Goal: Complete application form

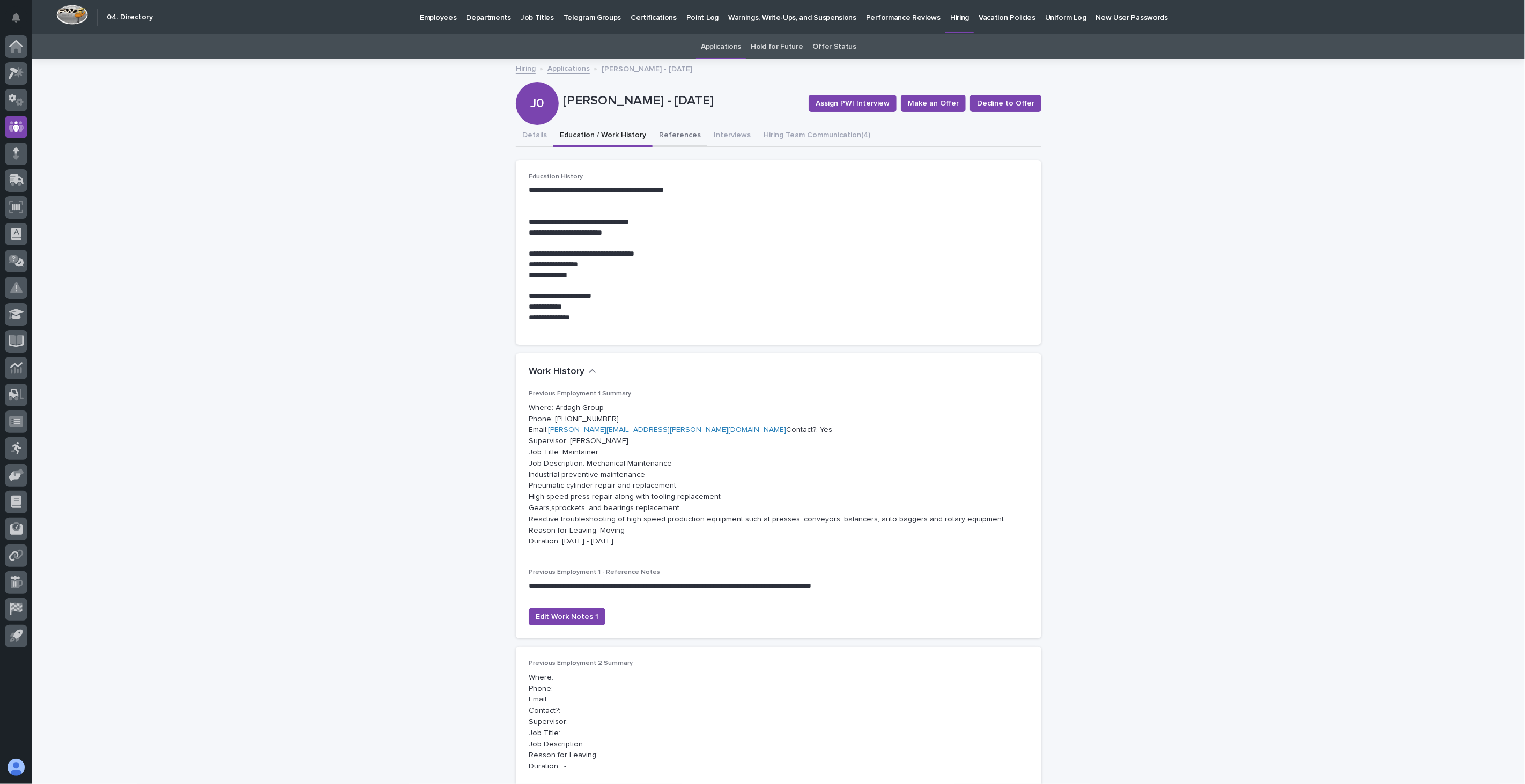
click at [671, 130] on button "References" at bounding box center [680, 135] width 55 height 23
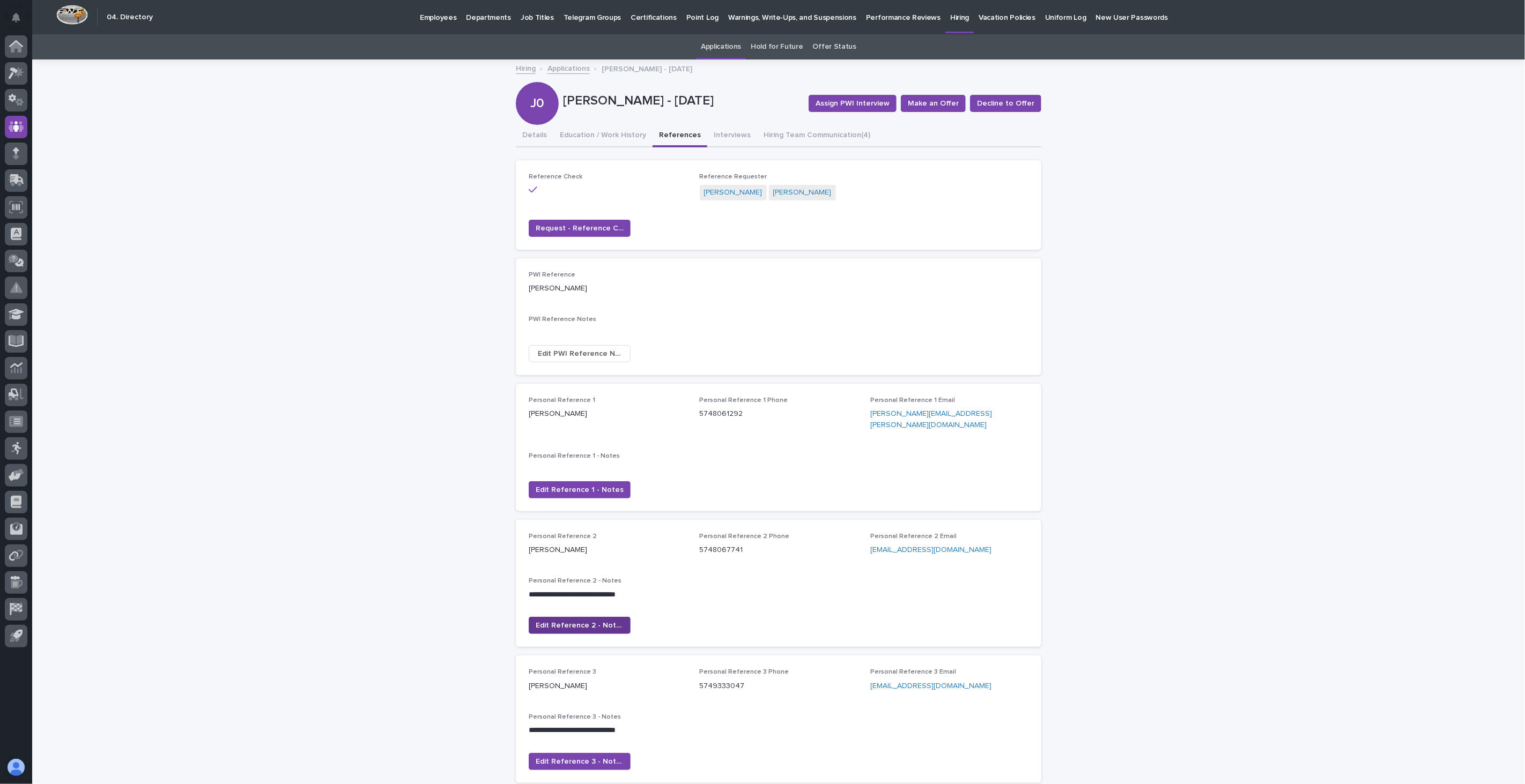
click at [582, 621] on span "Edit Reference 2 - Notes" at bounding box center [579, 626] width 88 height 11
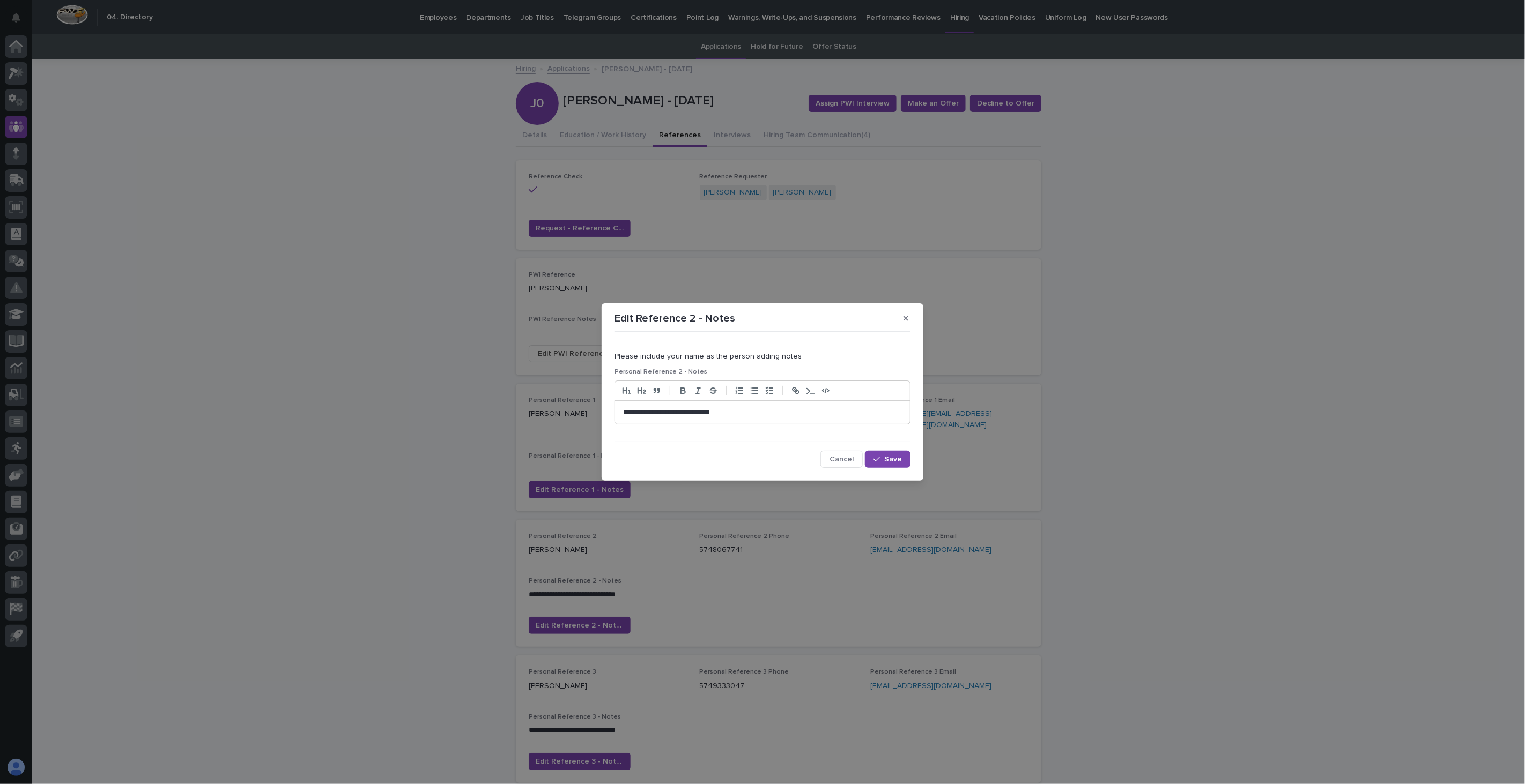
click at [770, 411] on p "**********" at bounding box center [762, 413] width 279 height 11
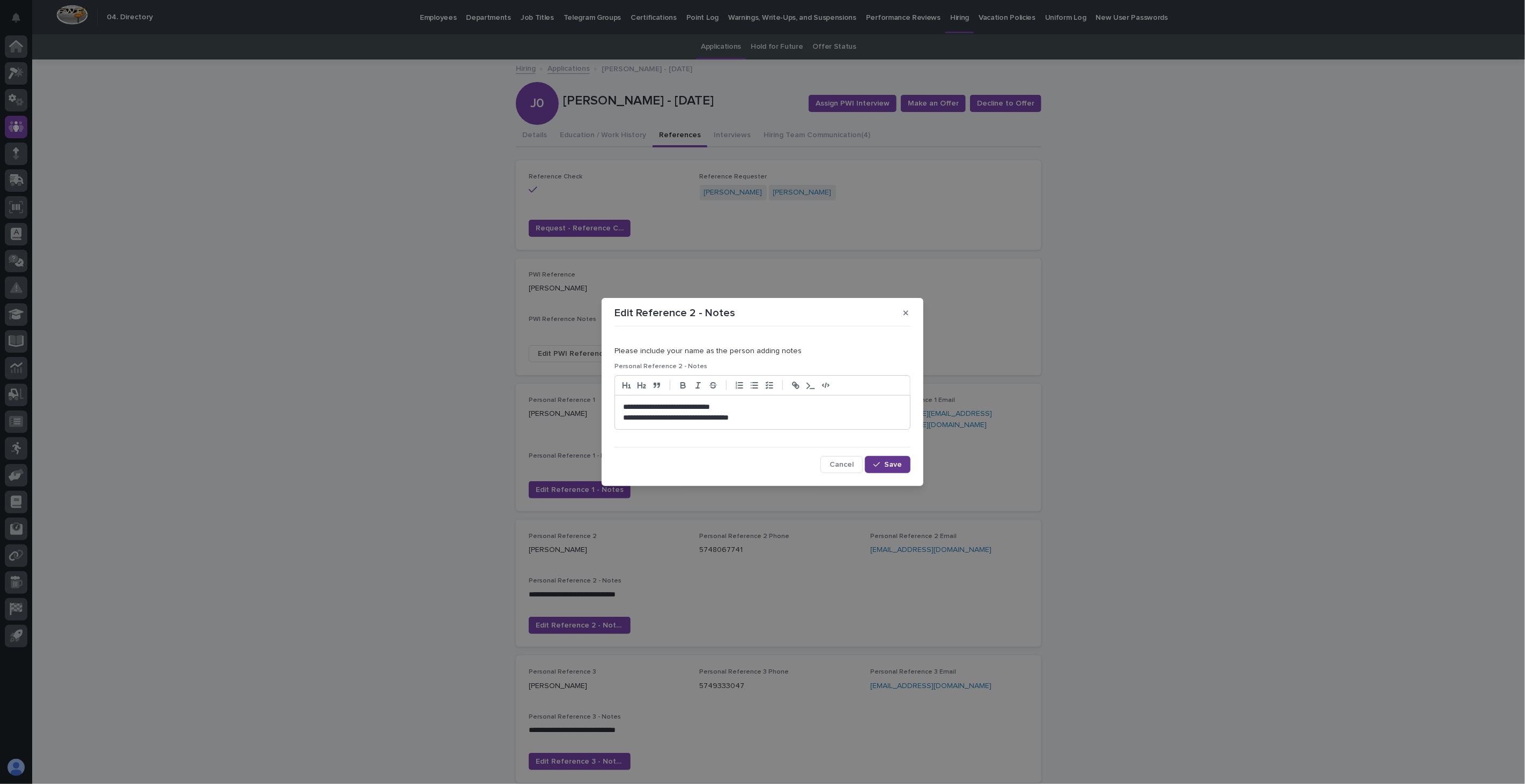
click at [901, 469] on span "Save" at bounding box center [893, 465] width 18 height 8
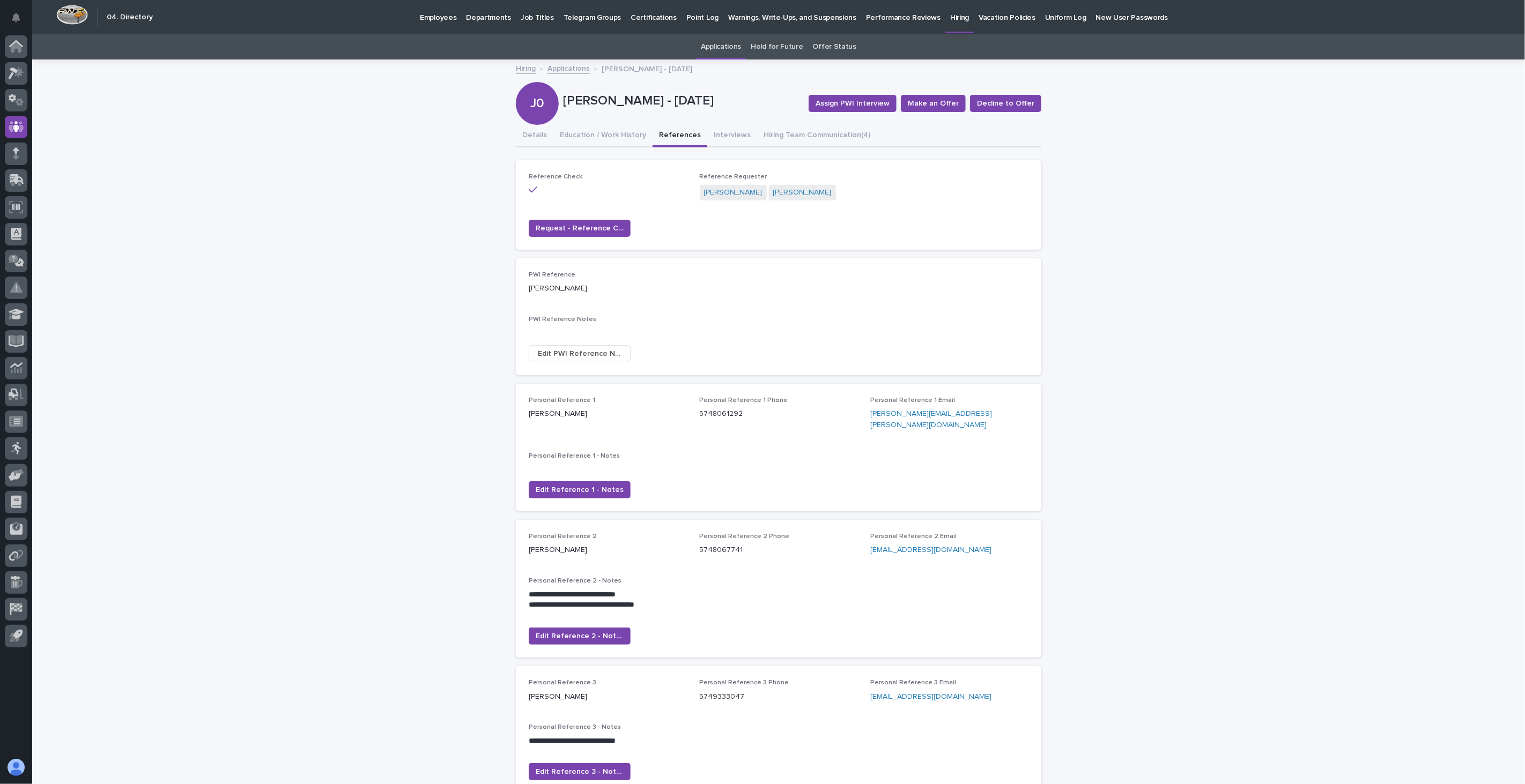
click at [1296, 345] on div "Loading... Saving… Loading... Saving… [PERSON_NAME] - [DATE] Assign PWI Intervi…" at bounding box center [778, 459] width 1493 height 796
drag, startPoint x: 965, startPoint y: 536, endPoint x: 865, endPoint y: 541, distance: 100.1
click at [870, 545] on p "[EMAIL_ADDRESS][DOMAIN_NAME]" at bounding box center [949, 550] width 158 height 11
copy link "[EMAIL_ADDRESS][DOMAIN_NAME]"
click at [910, 693] on link "[EMAIL_ADDRESS][DOMAIN_NAME]" at bounding box center [931, 697] width 122 height 8
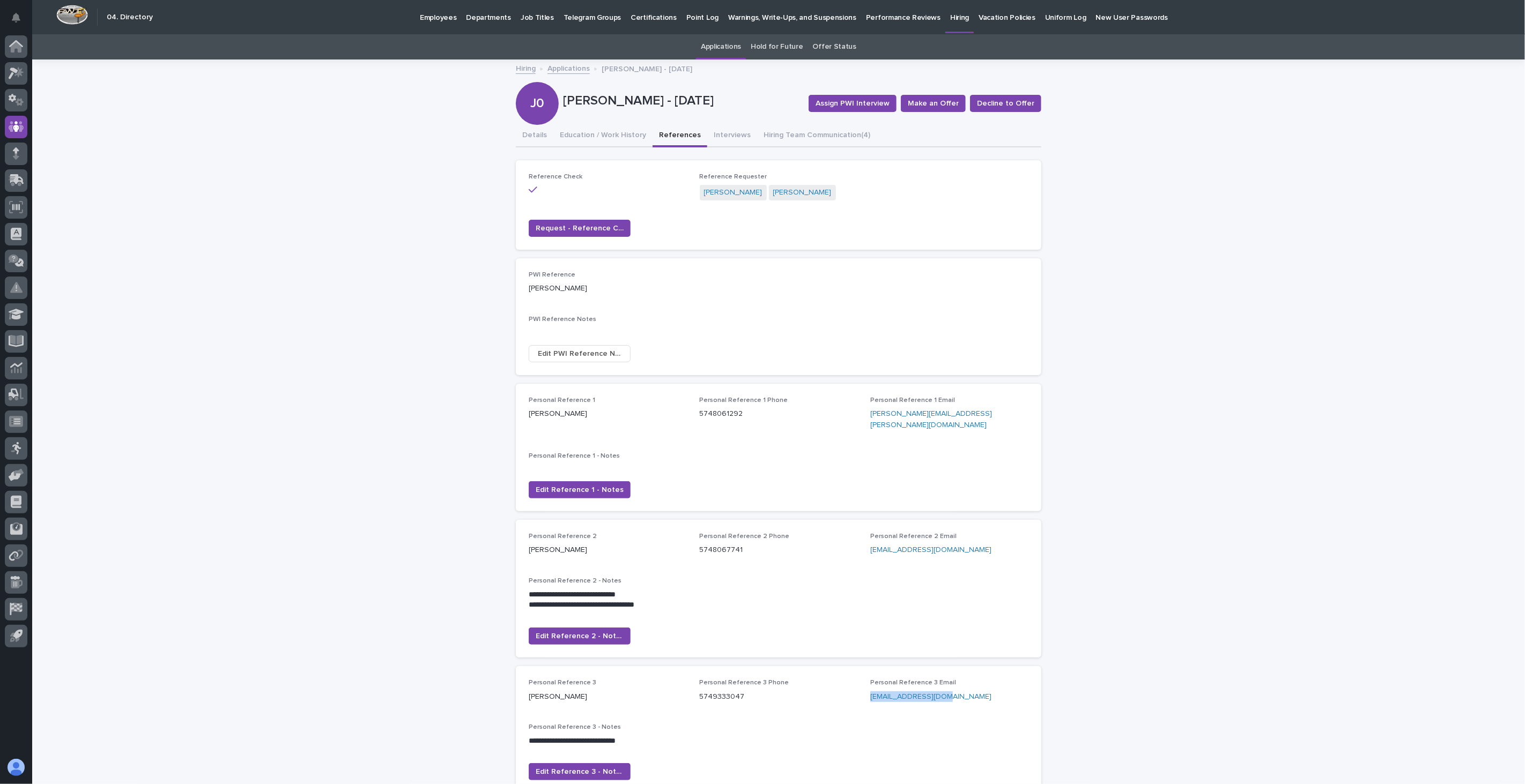
drag, startPoint x: 950, startPoint y: 684, endPoint x: 866, endPoint y: 683, distance: 84.0
click at [870, 691] on p "[EMAIL_ADDRESS][DOMAIN_NAME]" at bounding box center [949, 697] width 158 height 11
copy link "[EMAIL_ADDRESS][DOMAIN_NAME]"
click at [576, 631] on span "Edit Reference 2 - Notes" at bounding box center [579, 636] width 88 height 11
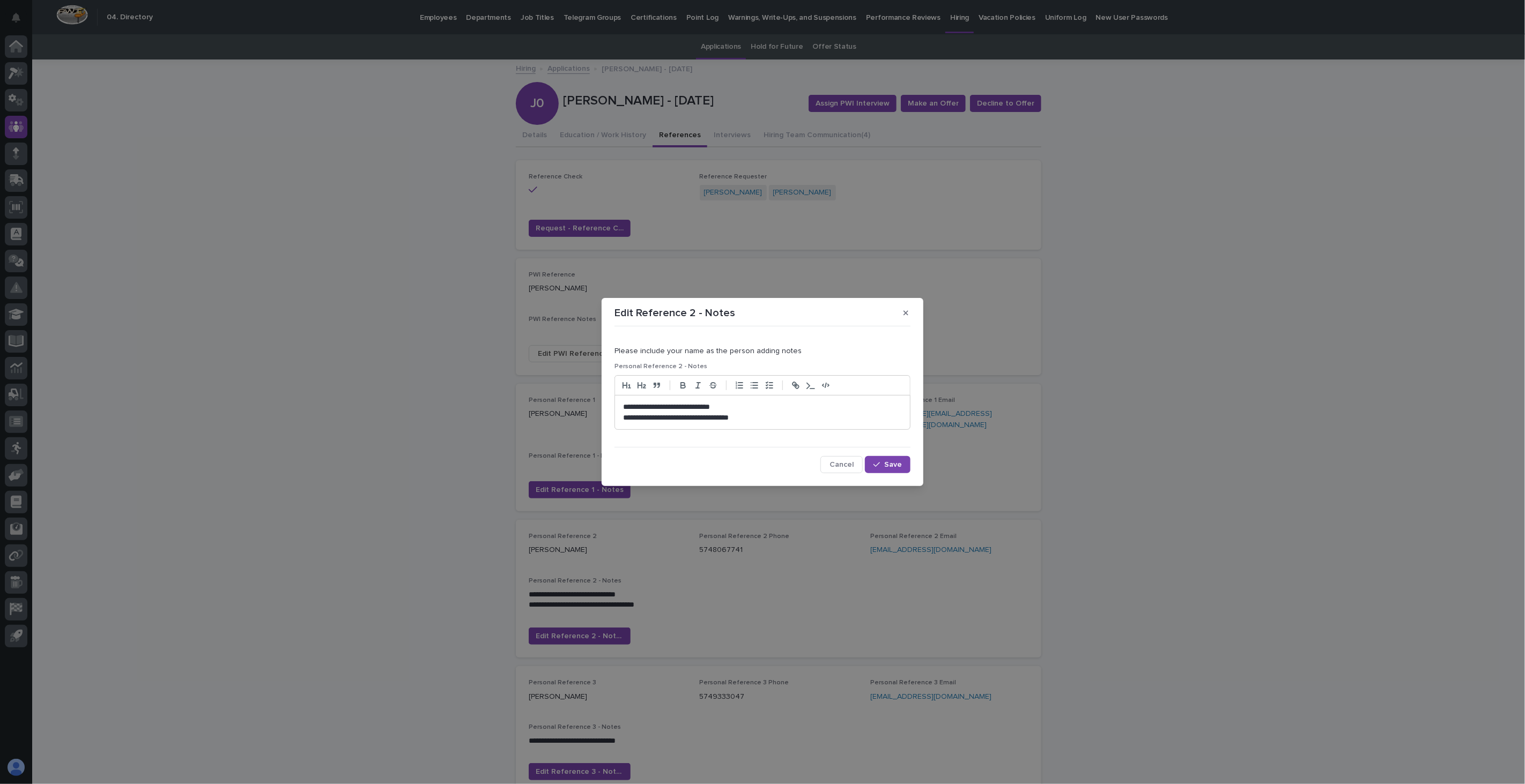
click at [776, 420] on p "**********" at bounding box center [762, 418] width 279 height 11
click at [886, 470] on button "Save" at bounding box center [888, 465] width 46 height 17
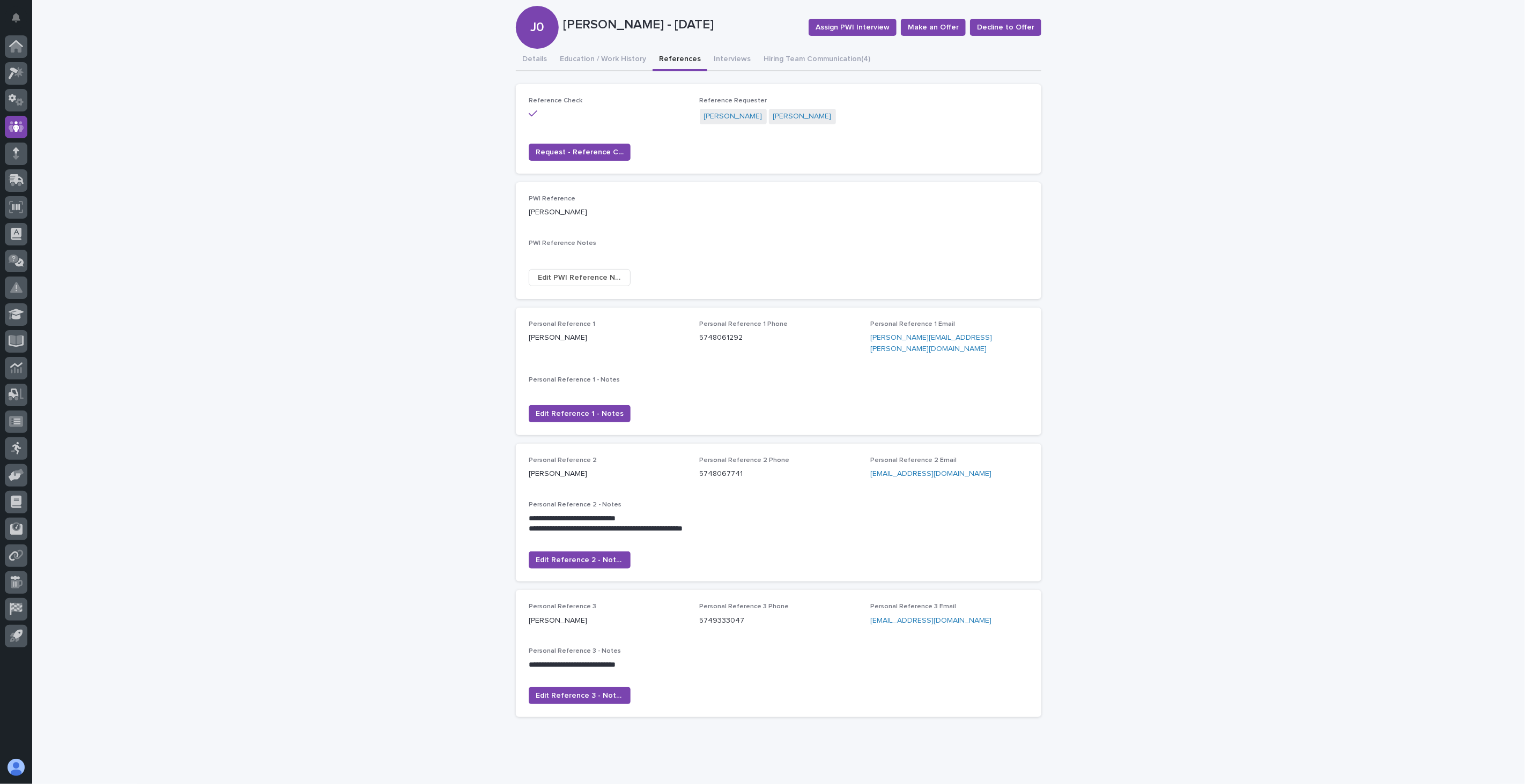
scroll to position [90, 0]
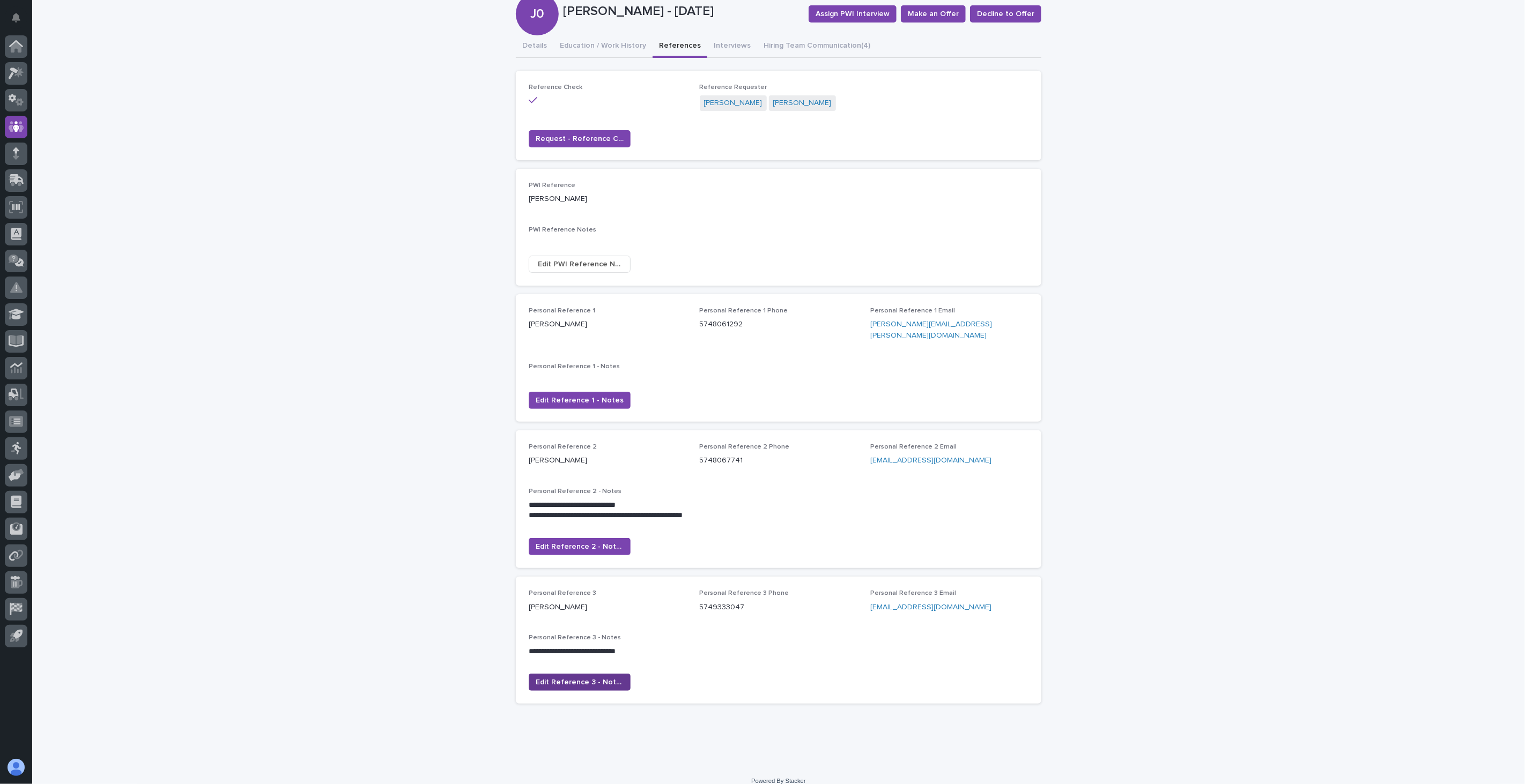
click at [564, 677] on span "Edit Reference 3 - Notes" at bounding box center [579, 683] width 88 height 11
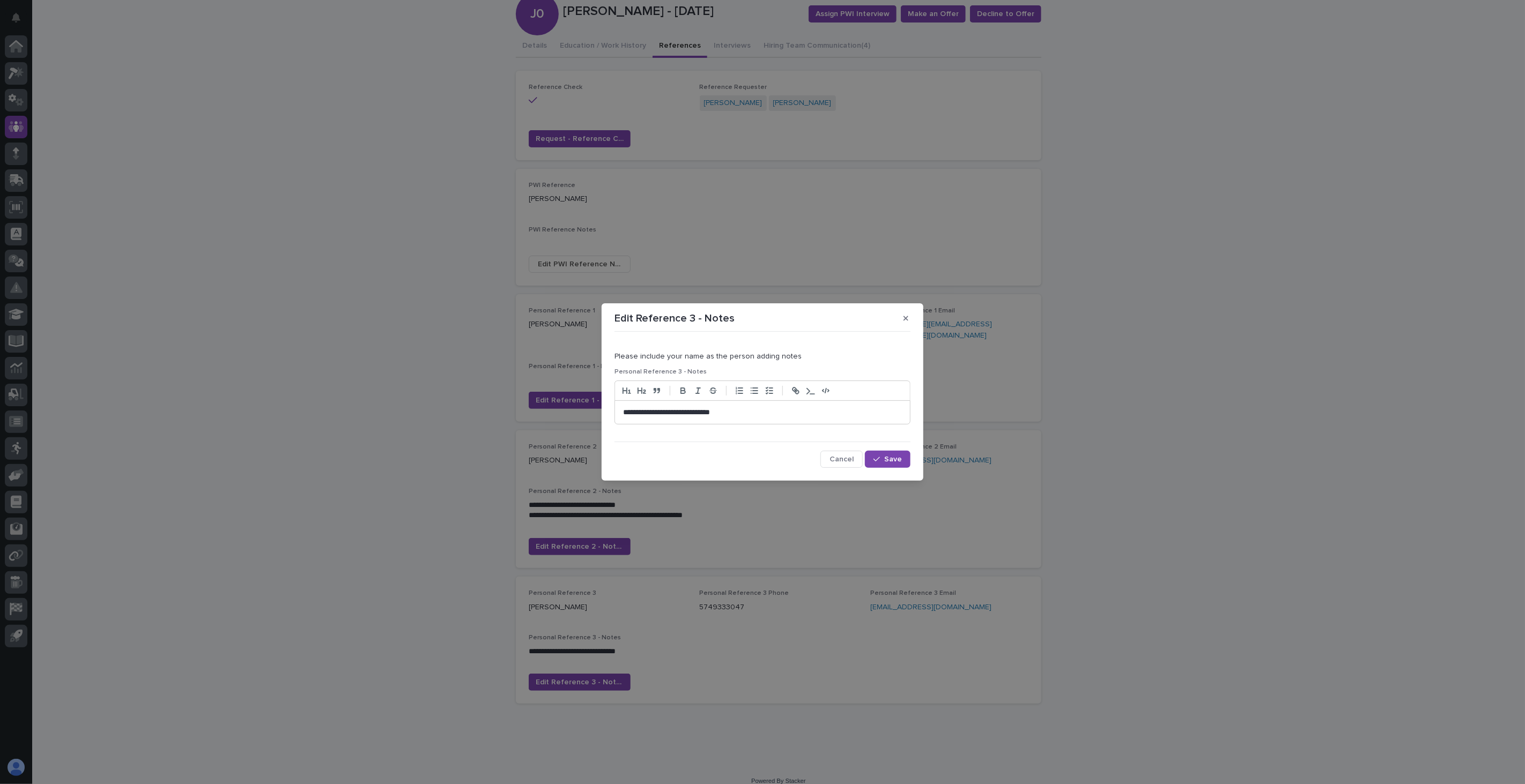
click at [775, 405] on div "**********" at bounding box center [762, 413] width 295 height 23
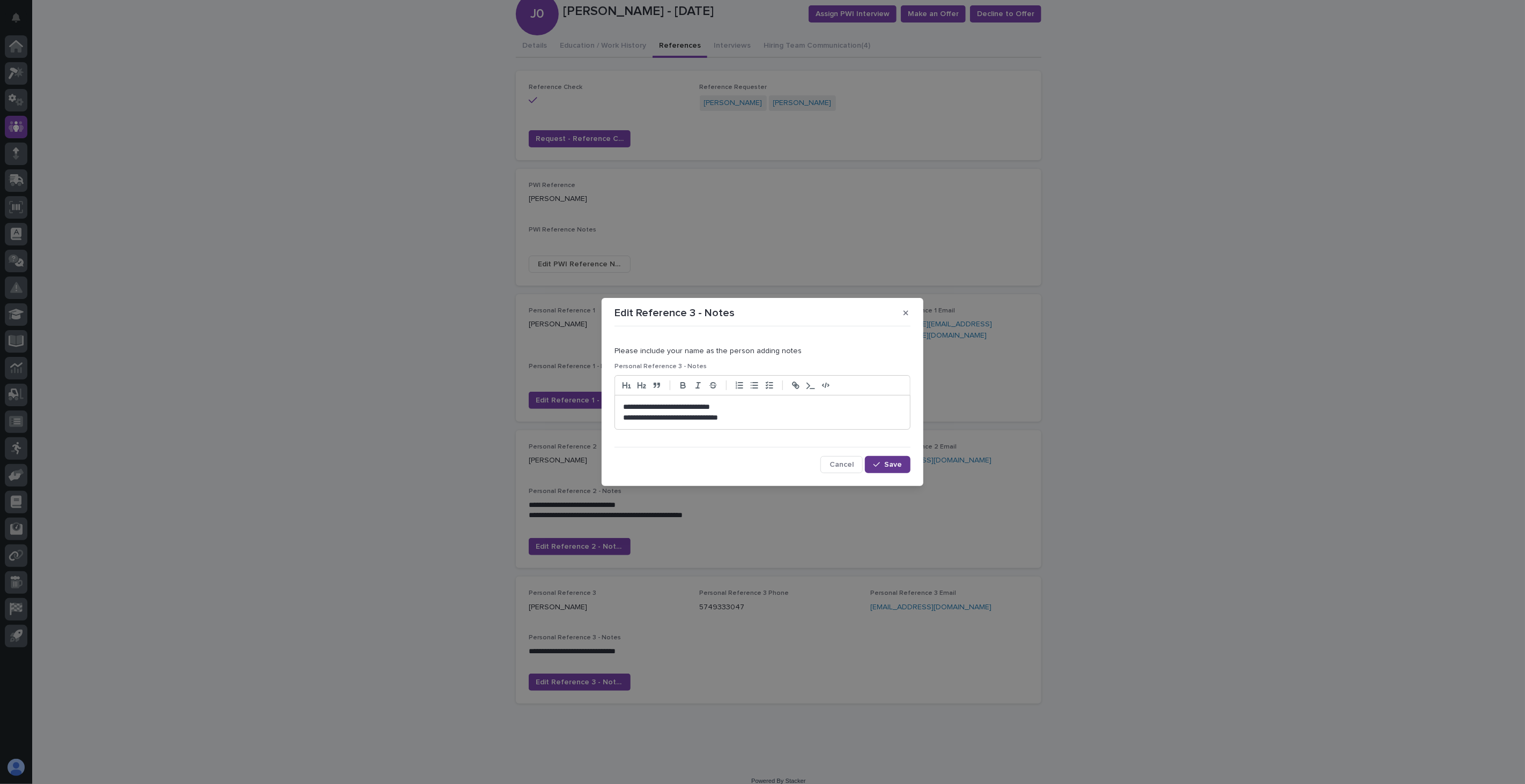
click at [882, 468] on div "button" at bounding box center [879, 465] width 11 height 8
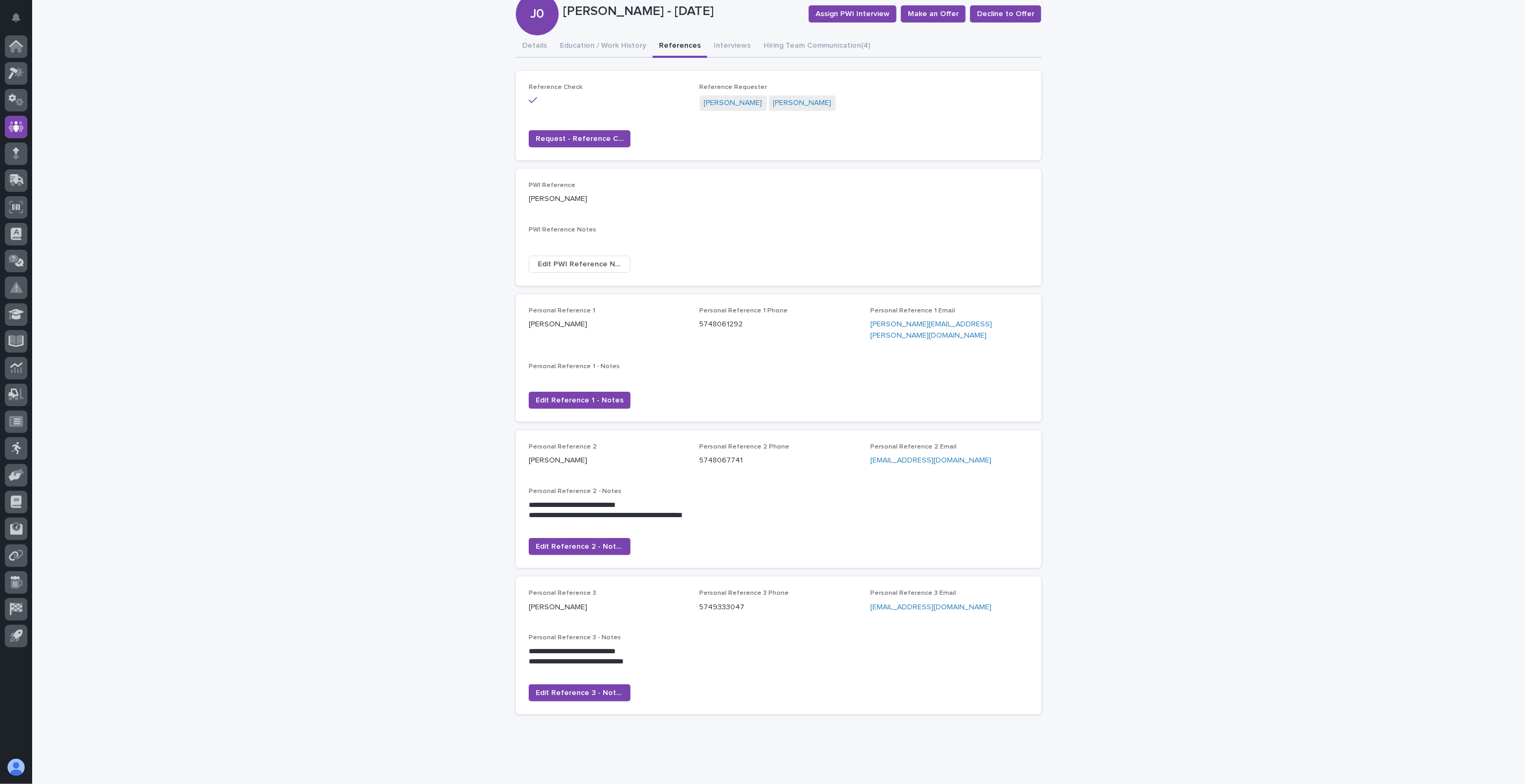
scroll to position [95, 0]
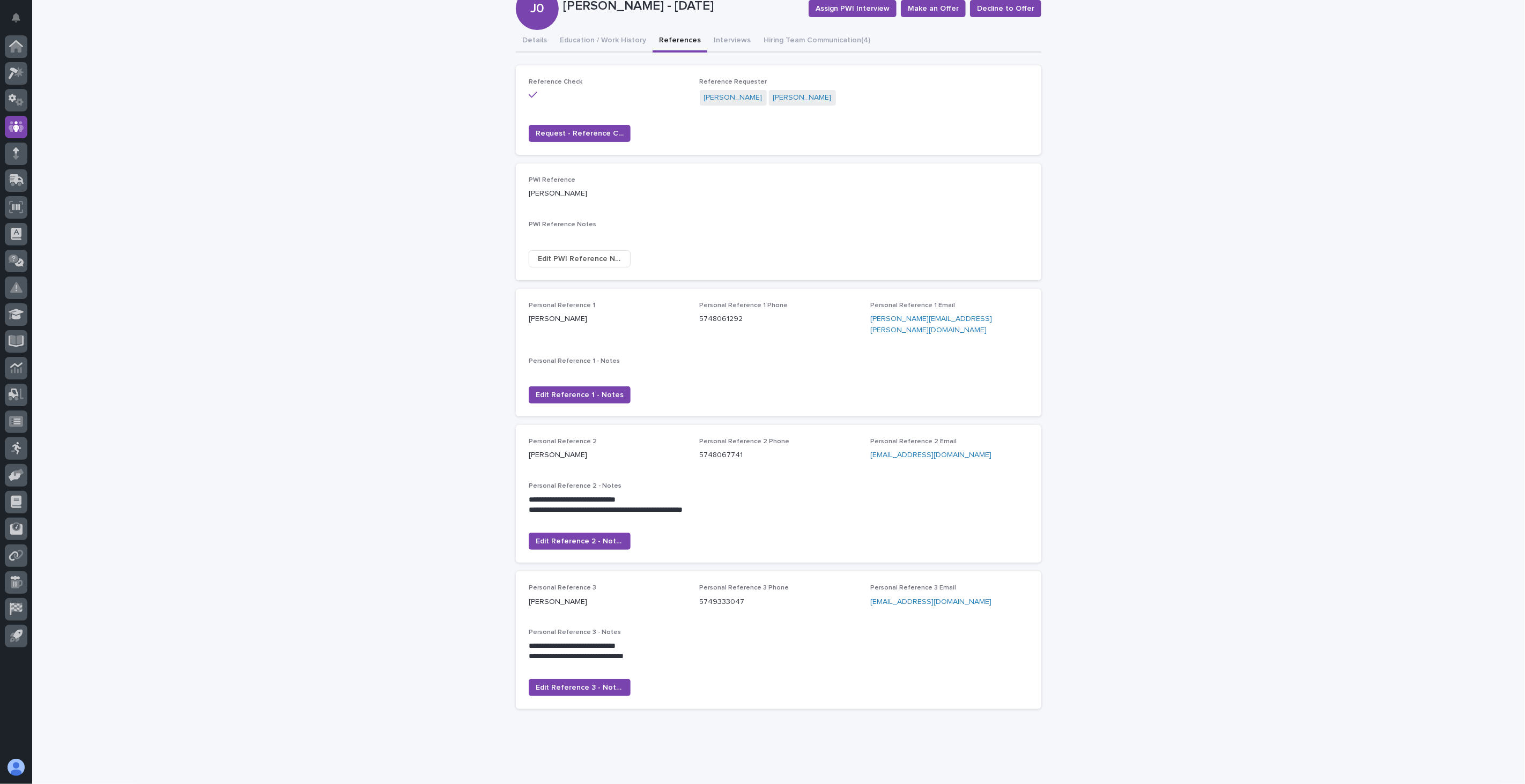
click at [340, 87] on div "Loading... Saving… Loading... Saving… [PERSON_NAME] - [DATE] Assign PWI Intervi…" at bounding box center [778, 368] width 1493 height 806
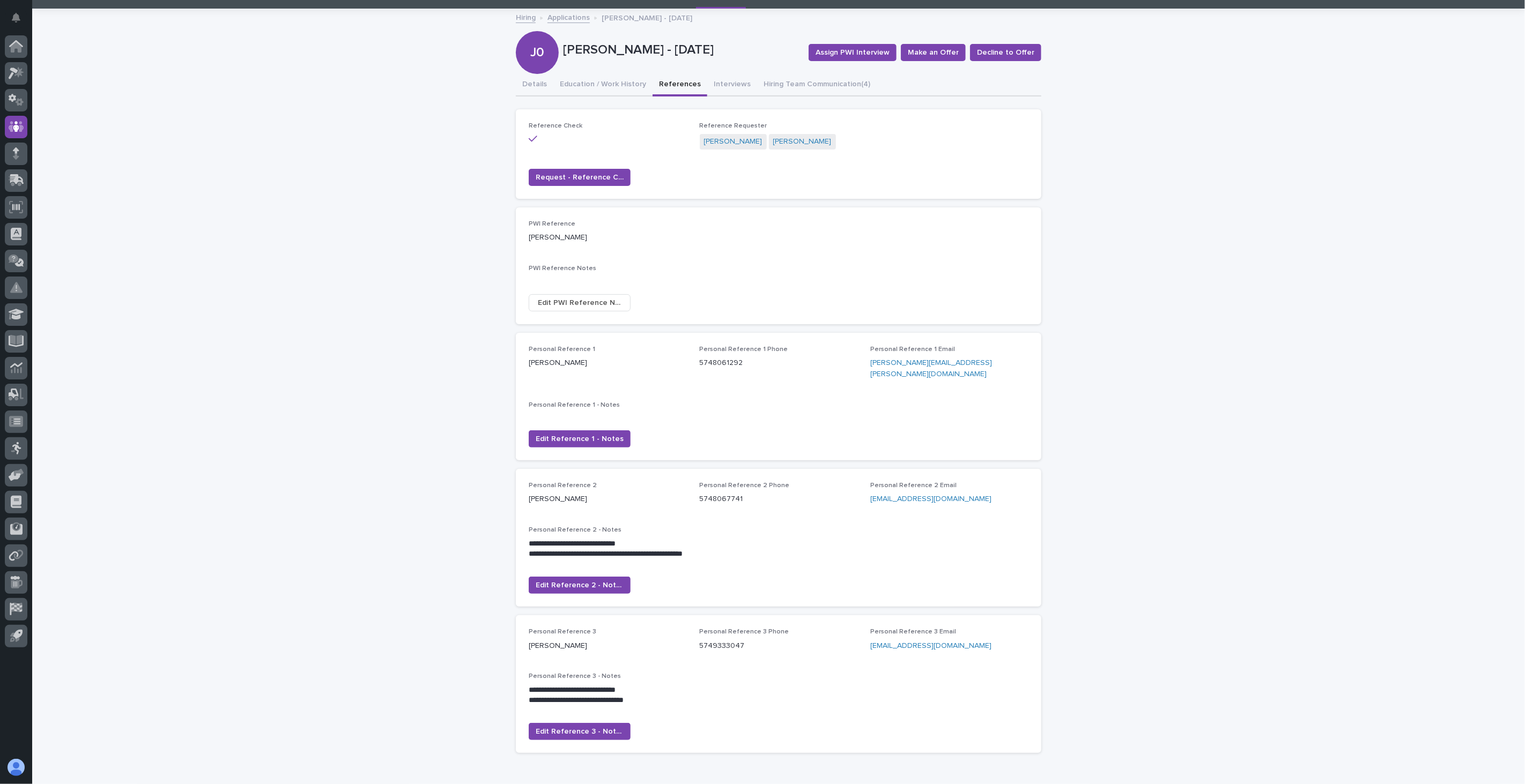
scroll to position [0, 0]
